Goal: Download file/media

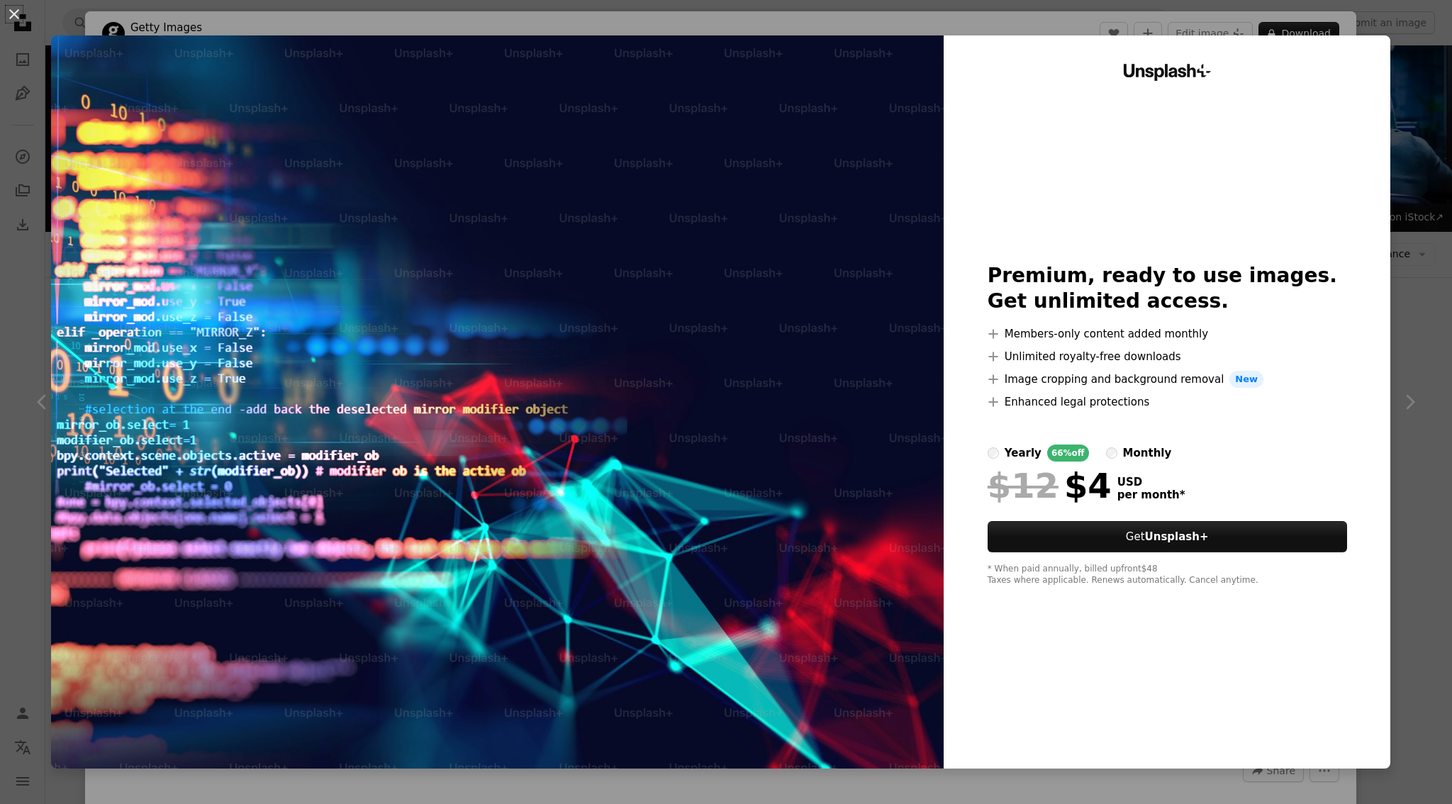
scroll to position [4774, 0]
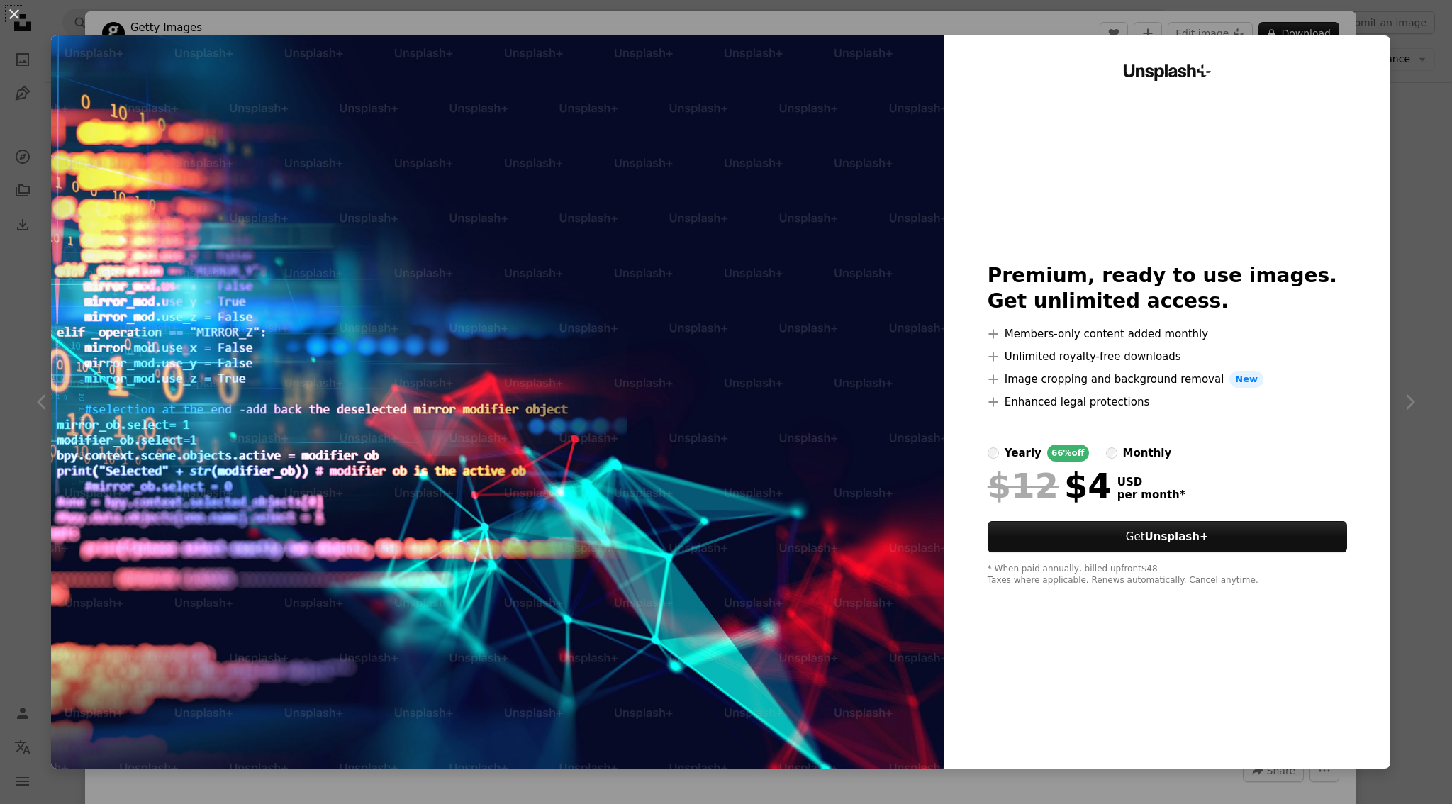
click at [1330, 26] on div "An X shape Unsplash+ Premium, ready to use images. Get unlimited access. A plus…" at bounding box center [726, 402] width 1452 height 804
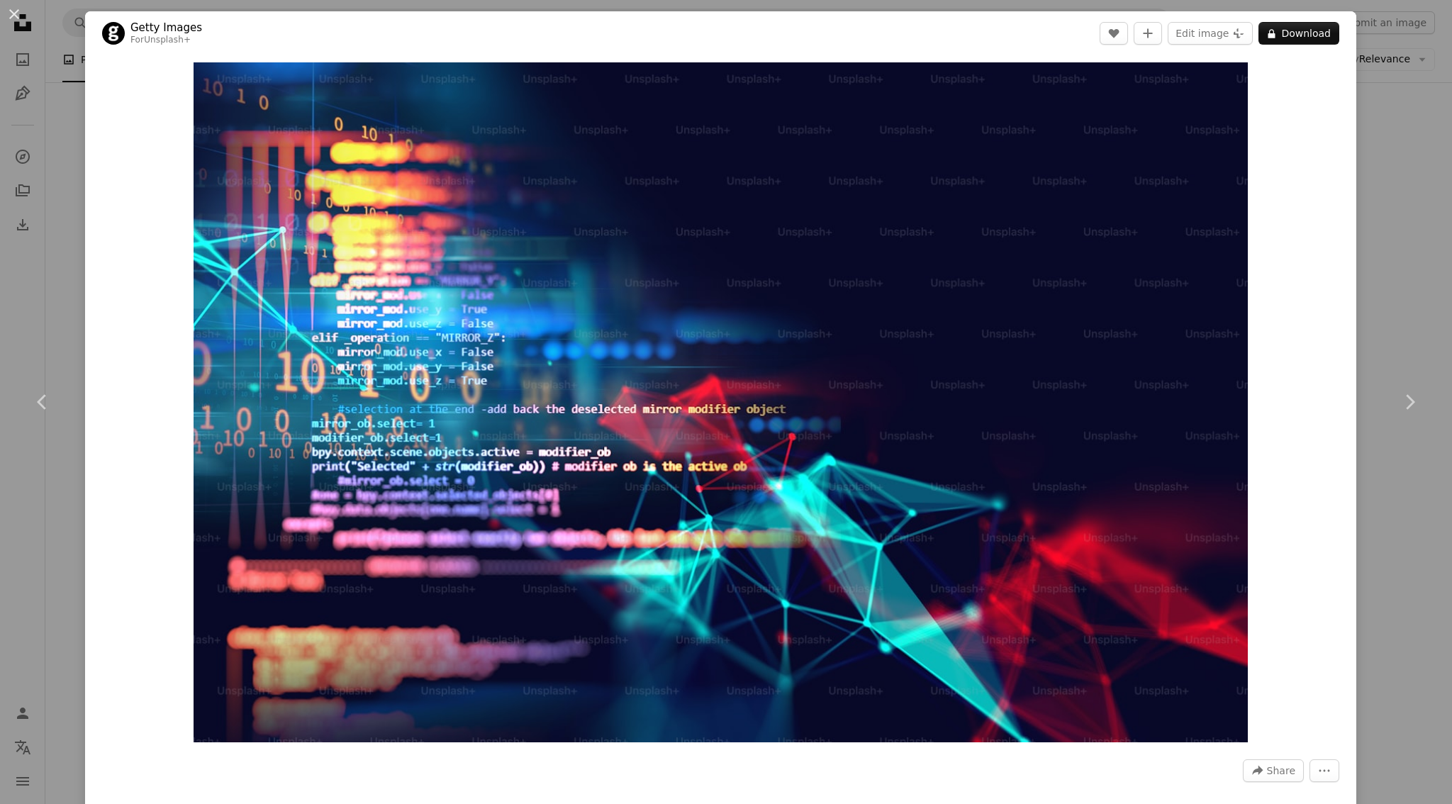
click at [1357, 230] on div "Zoom in" at bounding box center [721, 402] width 1272 height 694
click at [9, 10] on button "An X shape" at bounding box center [14, 14] width 17 height 17
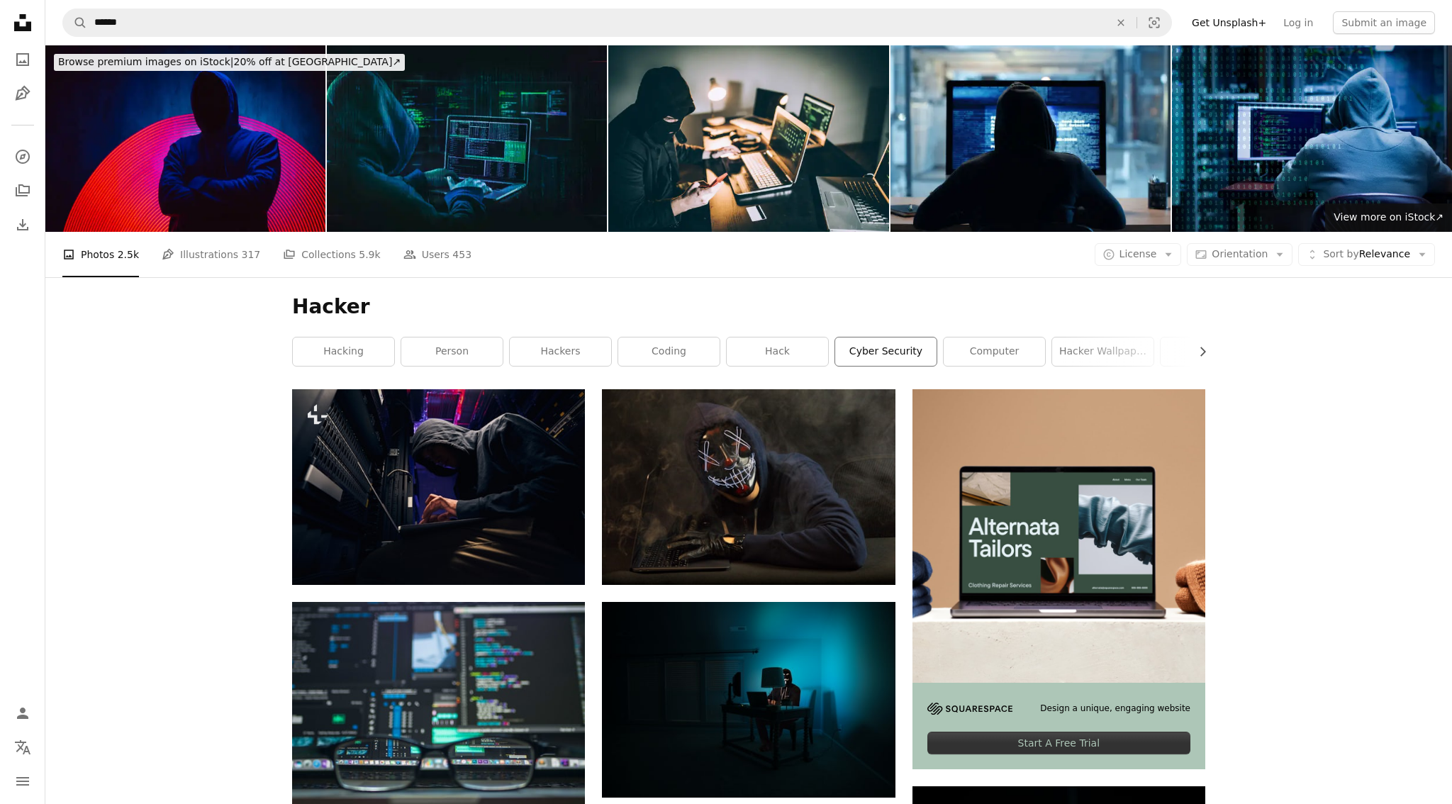
click at [896, 346] on link "cyber security" at bounding box center [885, 352] width 101 height 28
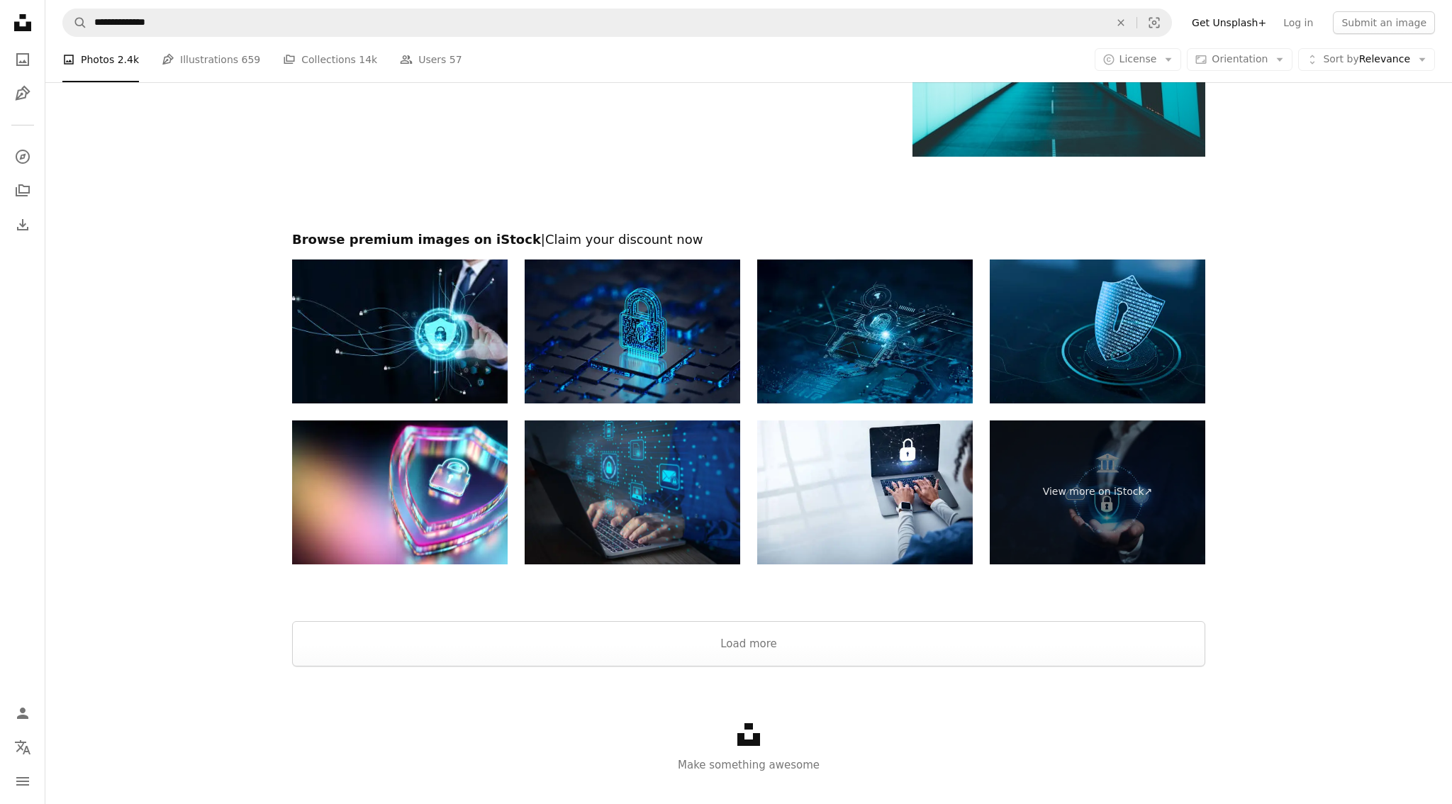
scroll to position [2140, 0]
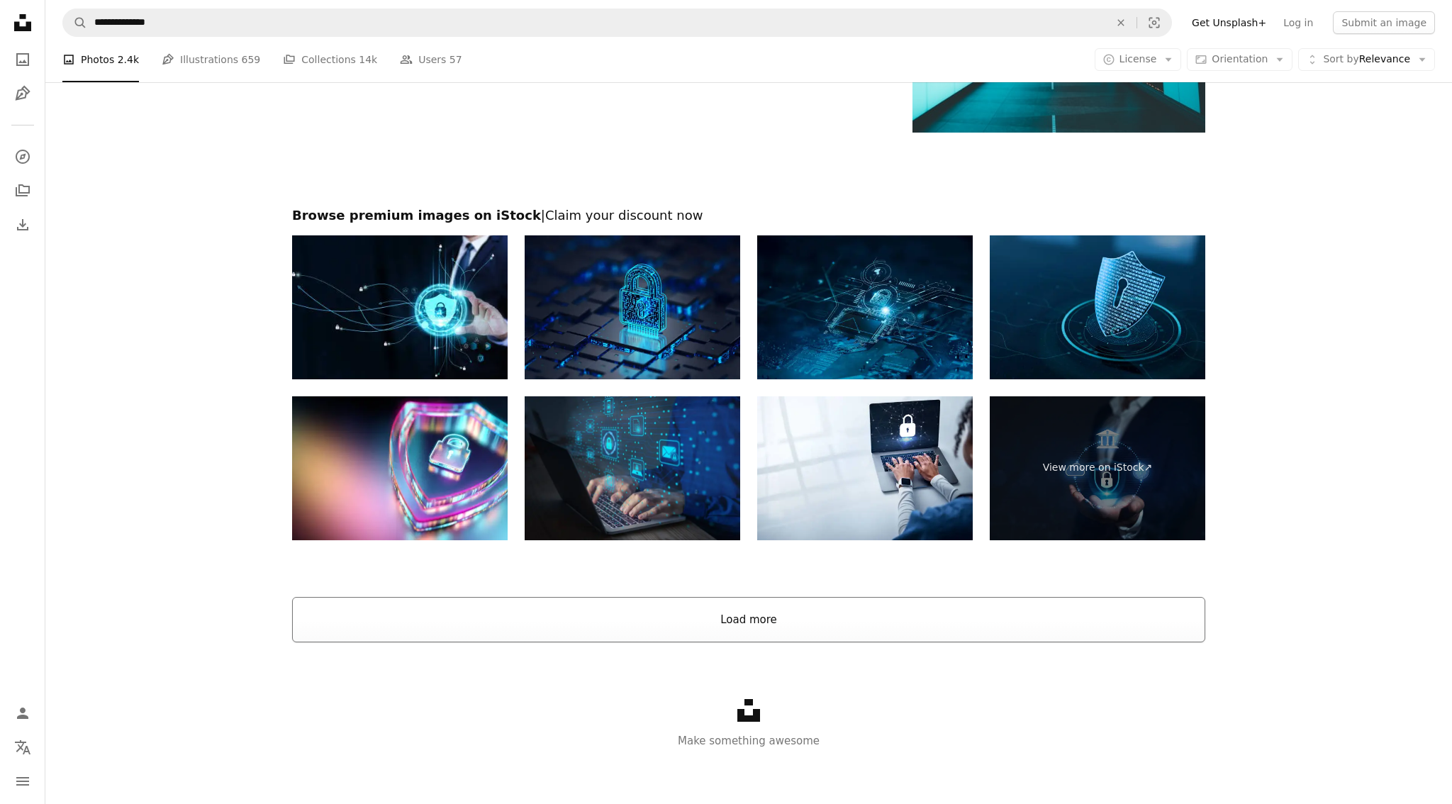
click at [872, 612] on button "Load more" at bounding box center [748, 619] width 913 height 45
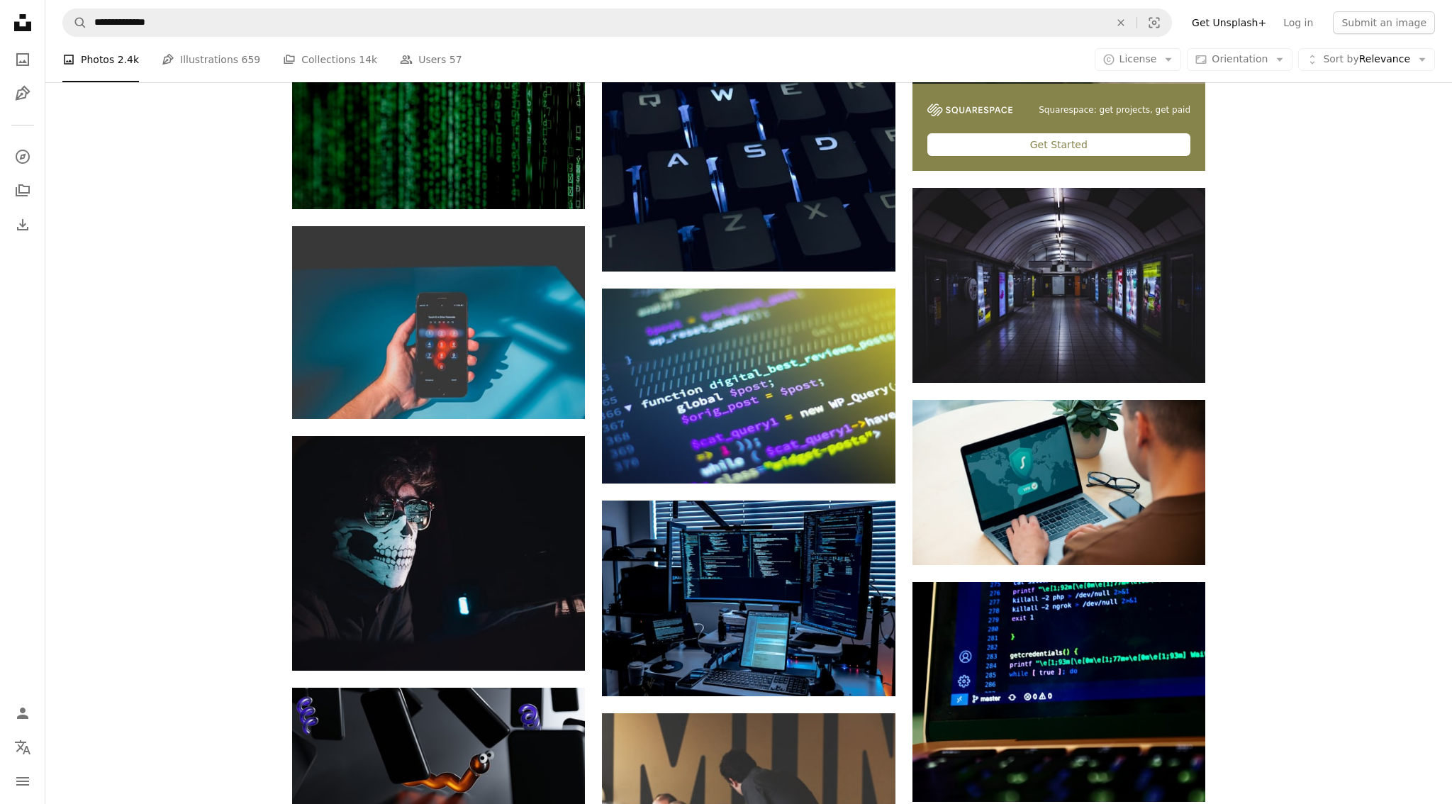
scroll to position [5925, 0]
